Goal: Find specific page/section

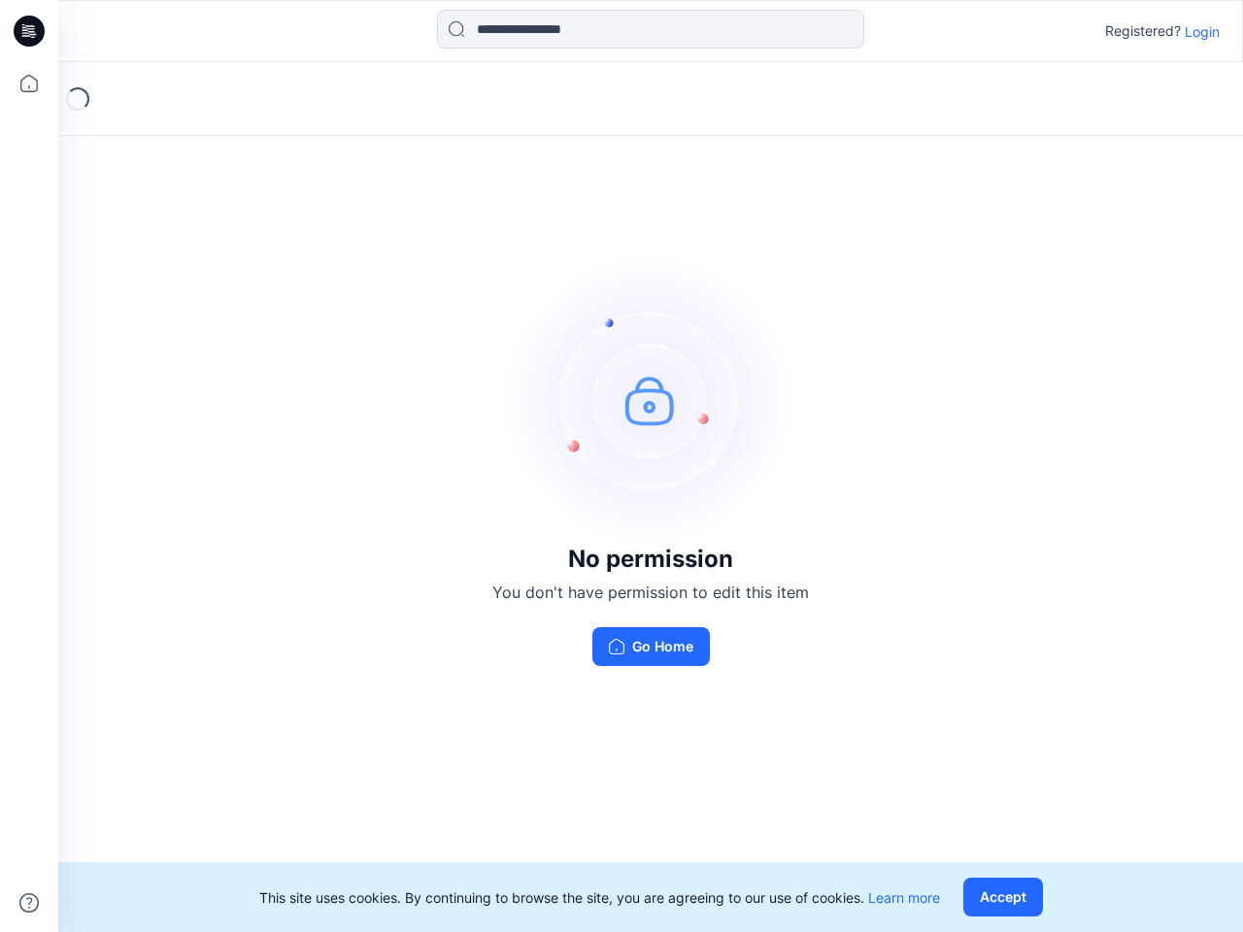
click at [622, 466] on img at bounding box center [650, 399] width 291 height 291
click at [30, 31] on icon at bounding box center [32, 31] width 8 height 1
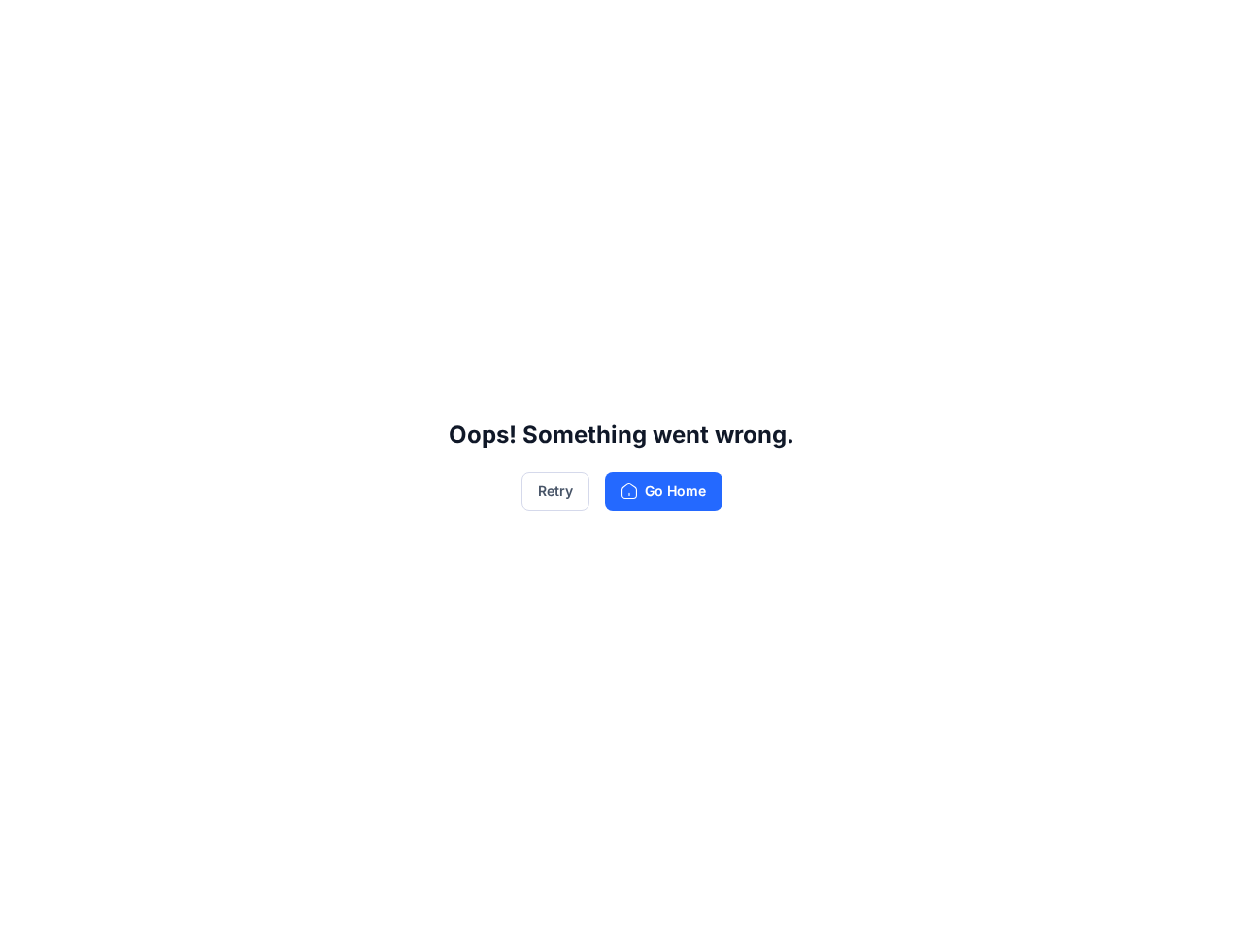
click at [29, 84] on div "Oops! Something went wrong. Retry Go Home" at bounding box center [621, 466] width 1243 height 932
click at [29, 903] on div "Oops! Something went wrong. Retry Go Home" at bounding box center [621, 466] width 1243 height 932
click at [651, 29] on div "Oops! Something went wrong. Retry Go Home" at bounding box center [621, 466] width 1243 height 932
click at [1202, 31] on div "Oops! Something went wrong. Retry Go Home" at bounding box center [621, 466] width 1243 height 932
click at [1007, 897] on div "Oops! Something went wrong. Retry Go Home" at bounding box center [621, 466] width 1243 height 932
